Goal: Navigation & Orientation: Go to known website

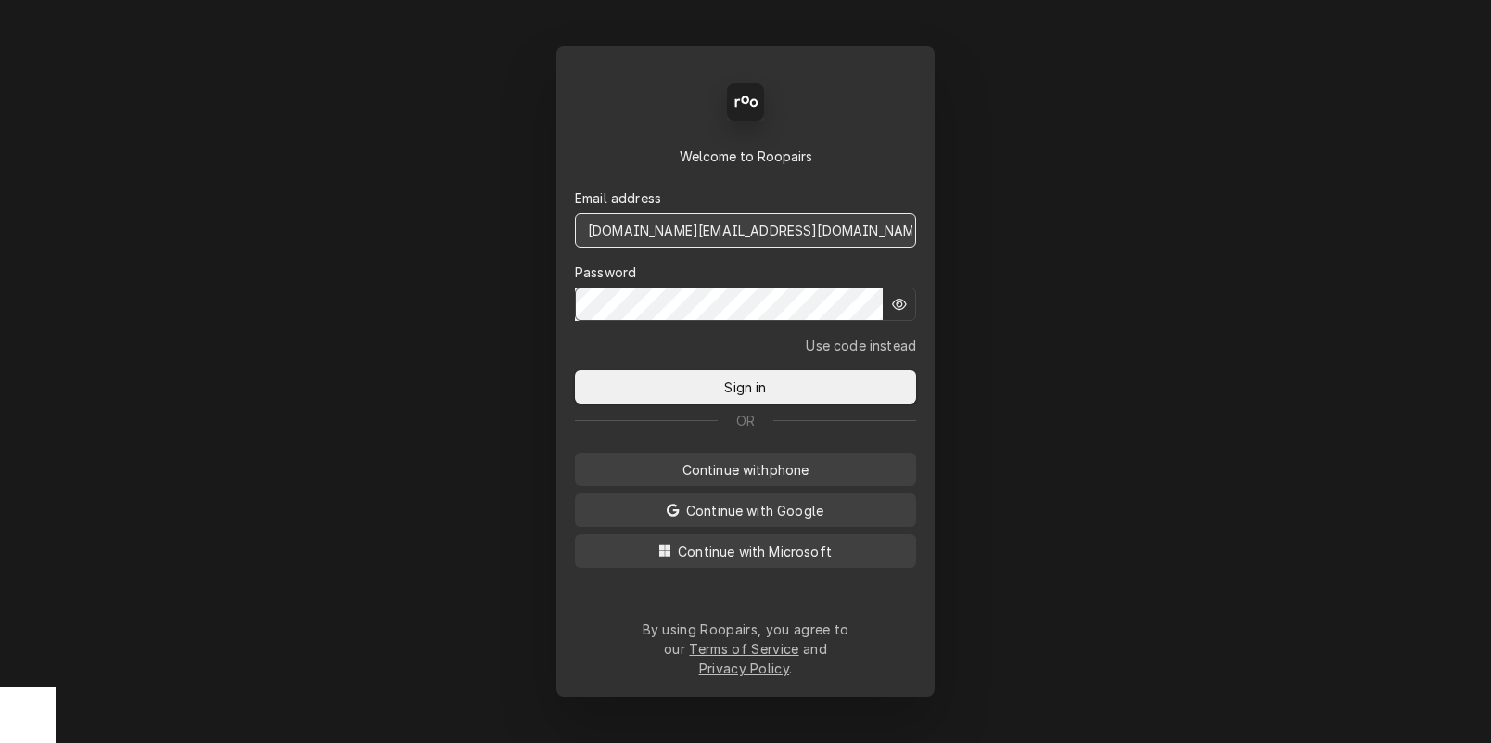
drag, startPoint x: 741, startPoint y: 248, endPoint x: 418, endPoint y: 223, distance: 323.6
click at [418, 223] on div "Back Enter code Welcome to Roopairs Email address [DOMAIN_NAME][EMAIL_ADDRESS][…" at bounding box center [745, 371] width 1491 height 743
type input "[DOMAIN_NAME][EMAIL_ADDRESS][DOMAIN_NAME]"
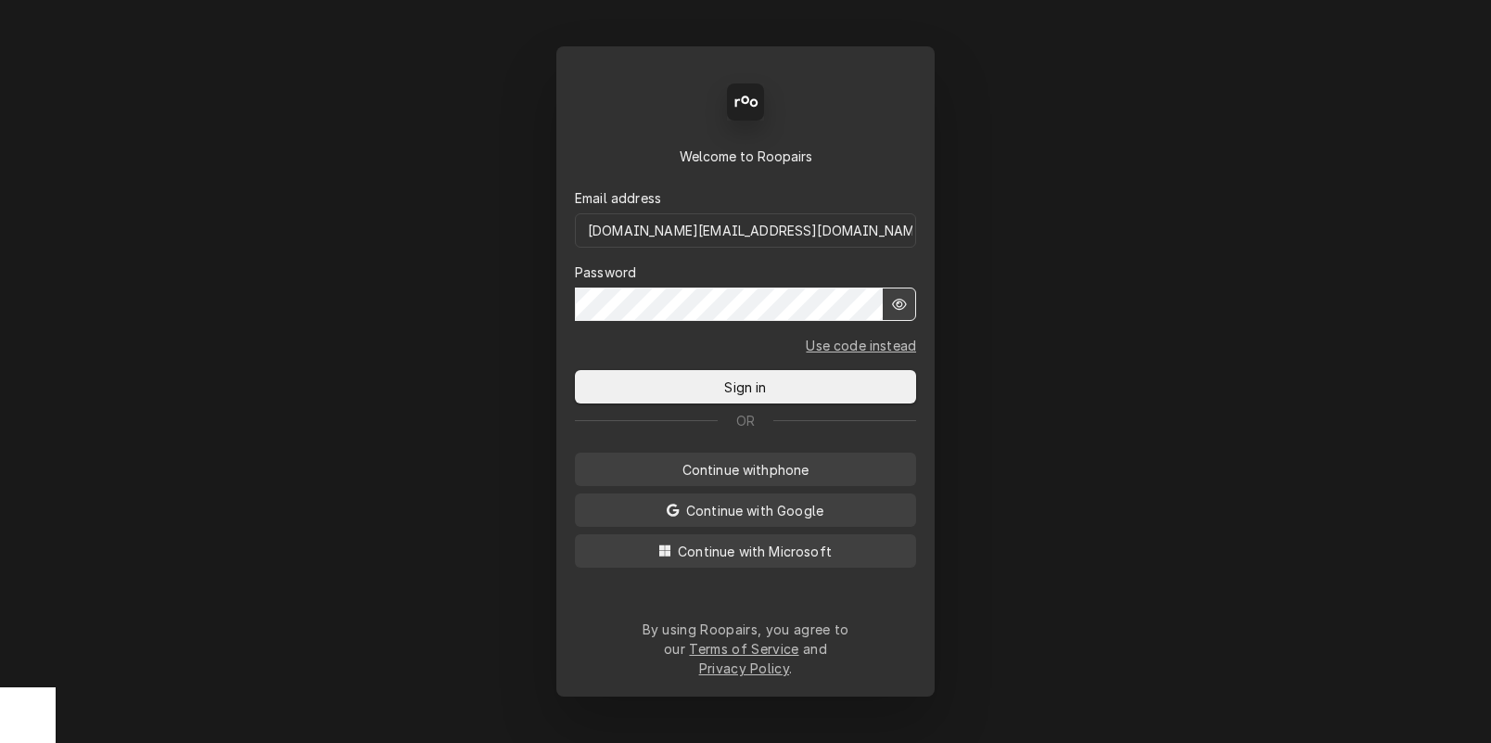
click at [575, 370] on button "Sign in" at bounding box center [745, 386] width 341 height 33
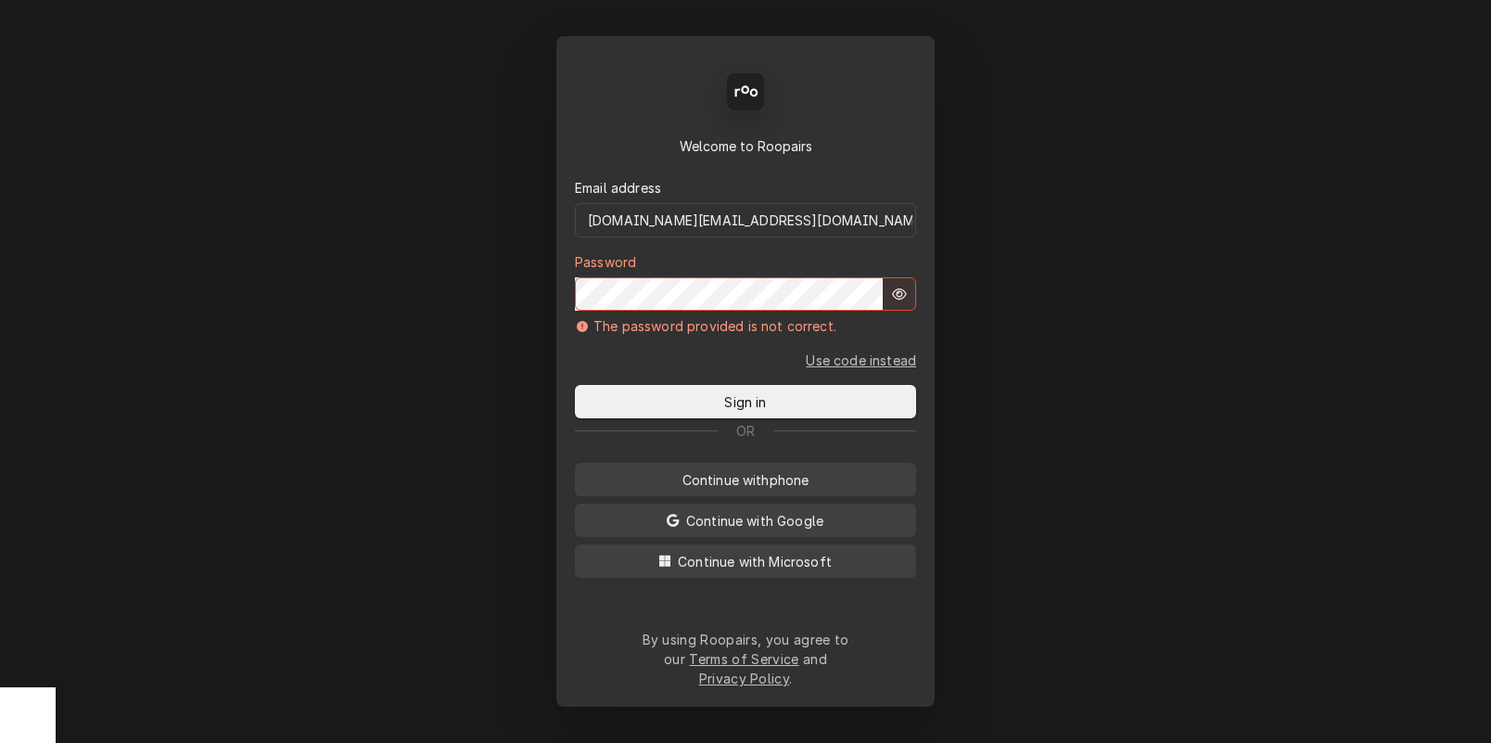
click at [575, 385] on button "Sign in" at bounding box center [745, 401] width 341 height 33
click at [1146, 425] on div "Back Enter code Welcome to Roopairs Email address [DOMAIN_NAME][EMAIL_ADDRESS][…" at bounding box center [745, 371] width 1491 height 743
click at [845, 362] on link "Use code instead" at bounding box center [861, 359] width 110 height 19
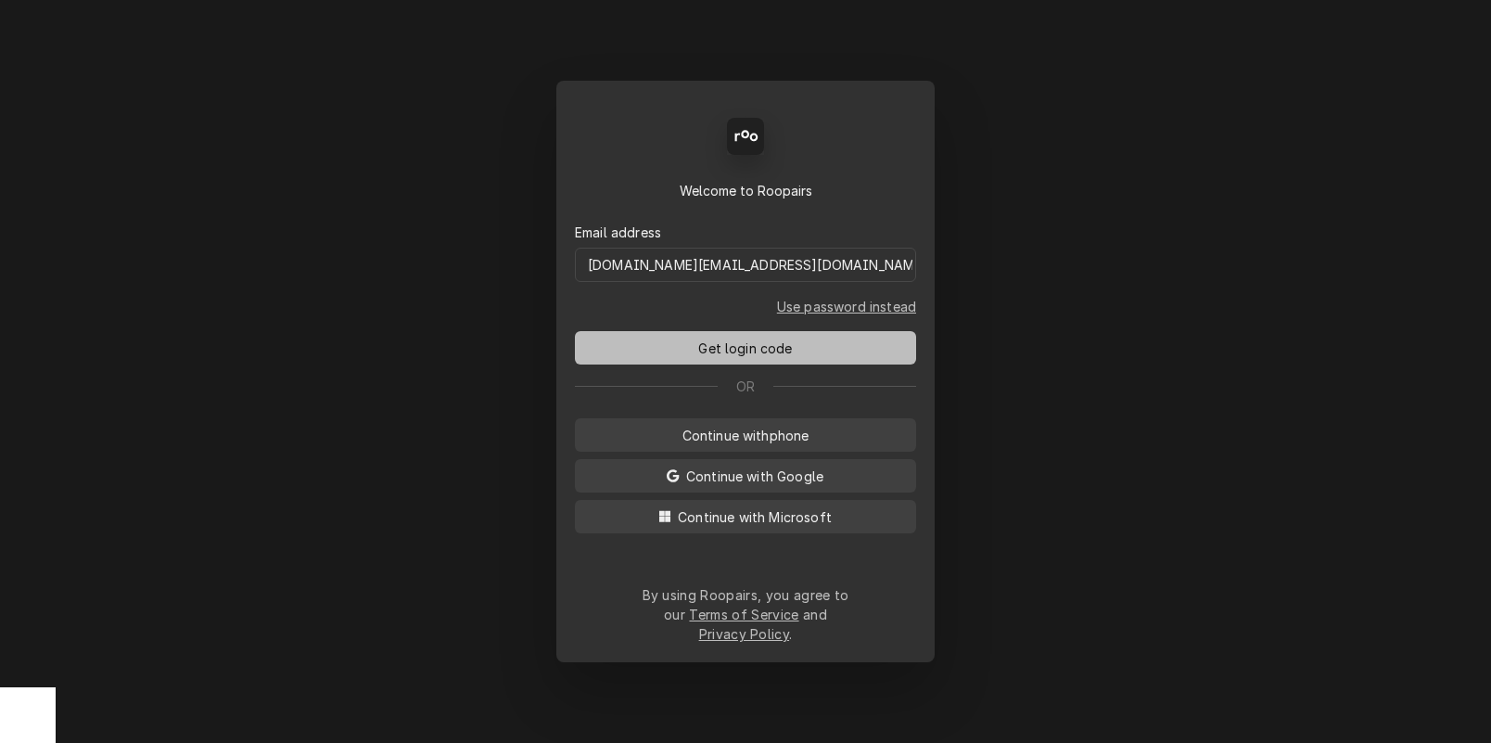
click at [759, 358] on span "Get login code" at bounding box center [744, 347] width 101 height 19
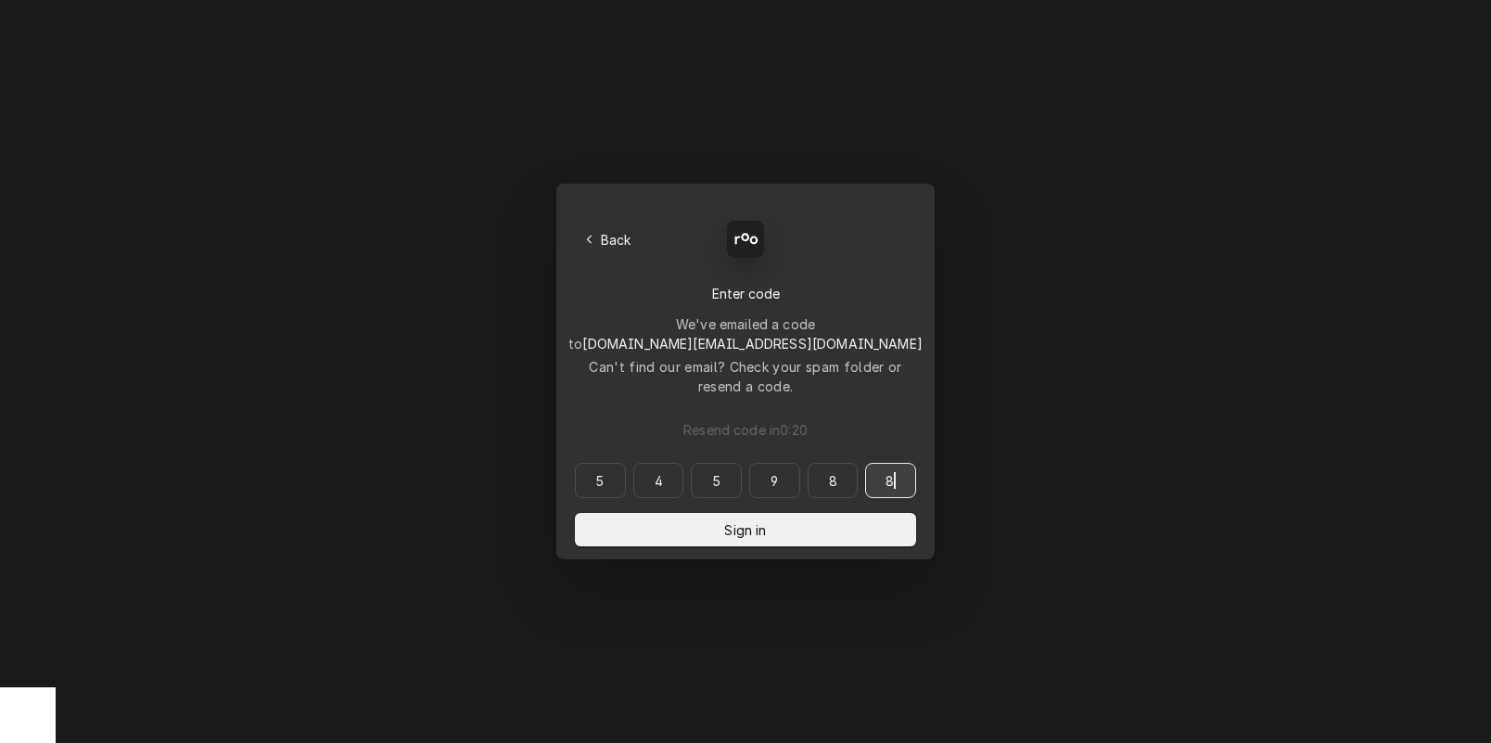
type input "545988"
